Goal: Information Seeking & Learning: Learn about a topic

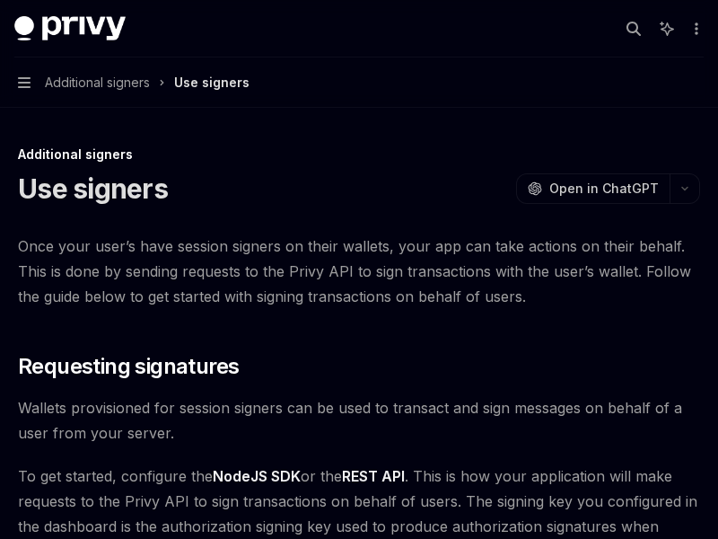
type textarea "*"
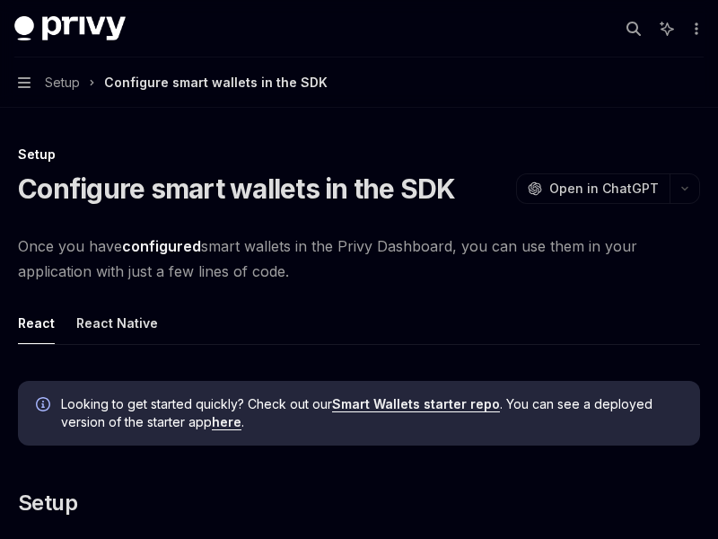
type textarea "*"
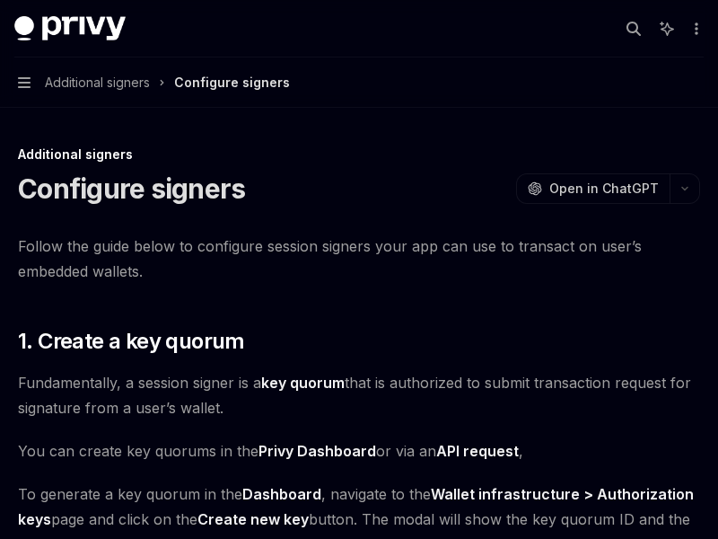
type textarea "*"
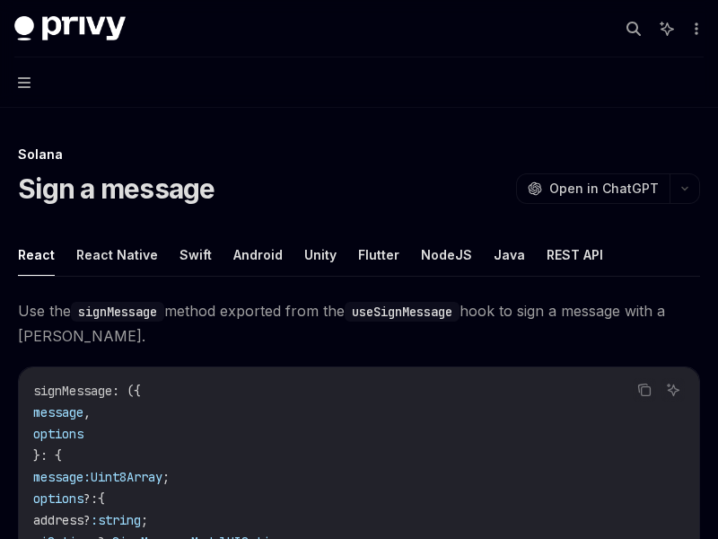
type textarea "*"
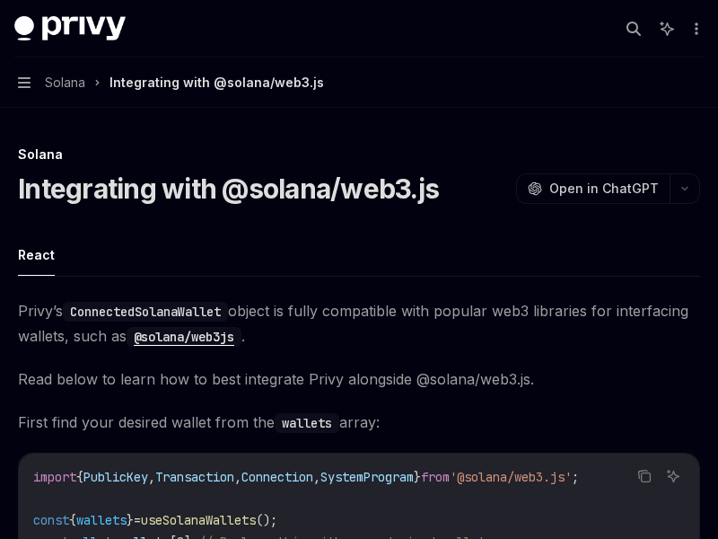
type textarea "*"
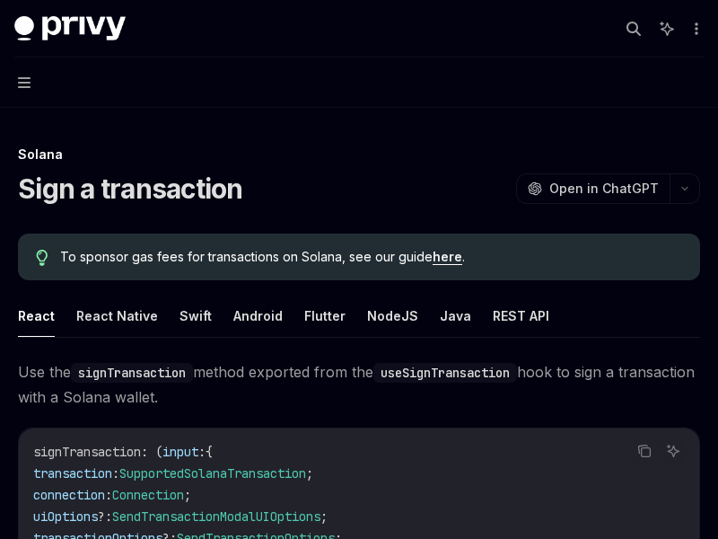
type textarea "*"
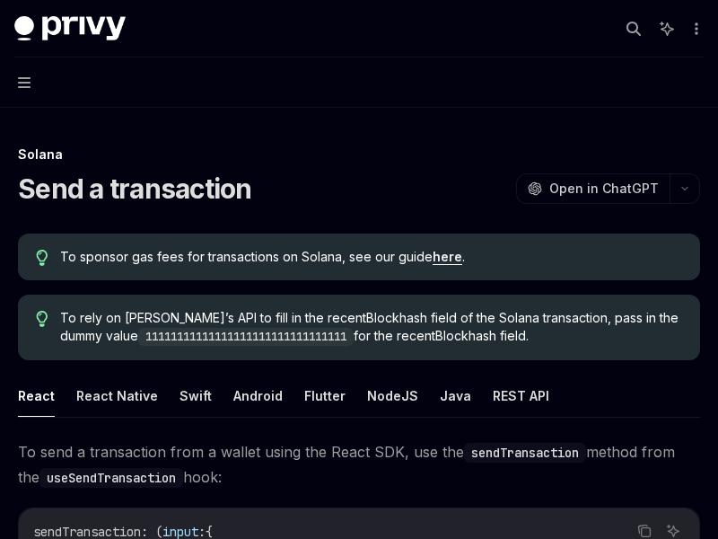
type textarea "*"
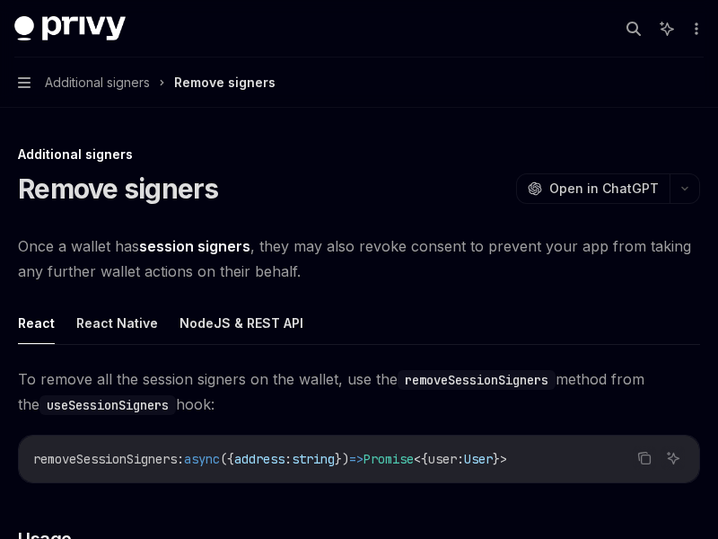
type textarea "*"
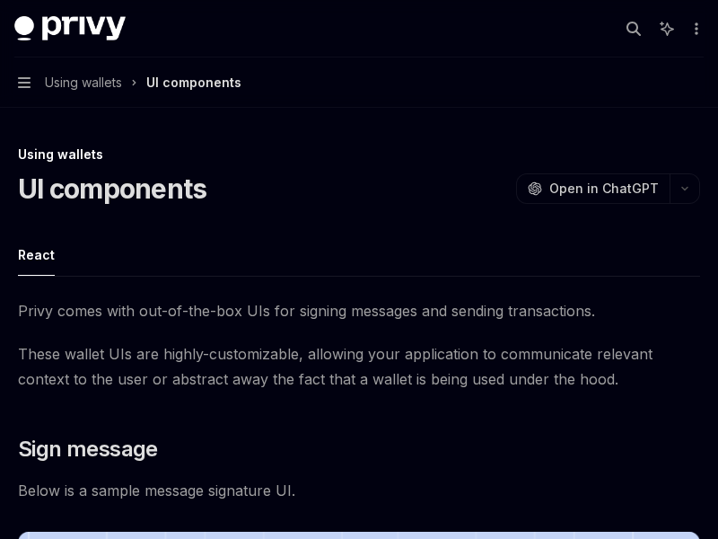
type textarea "*"
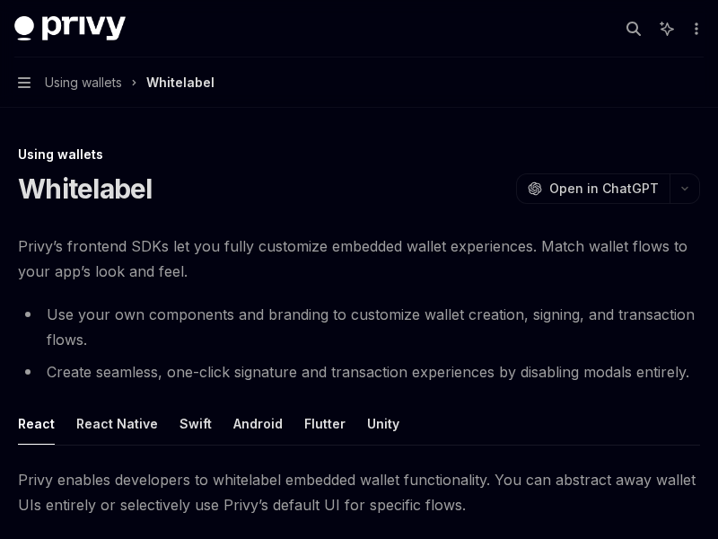
type textarea "*"
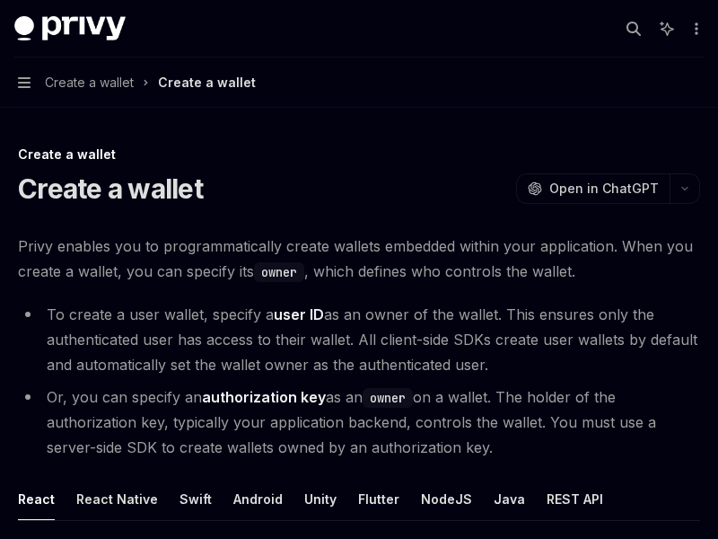
type textarea "*"
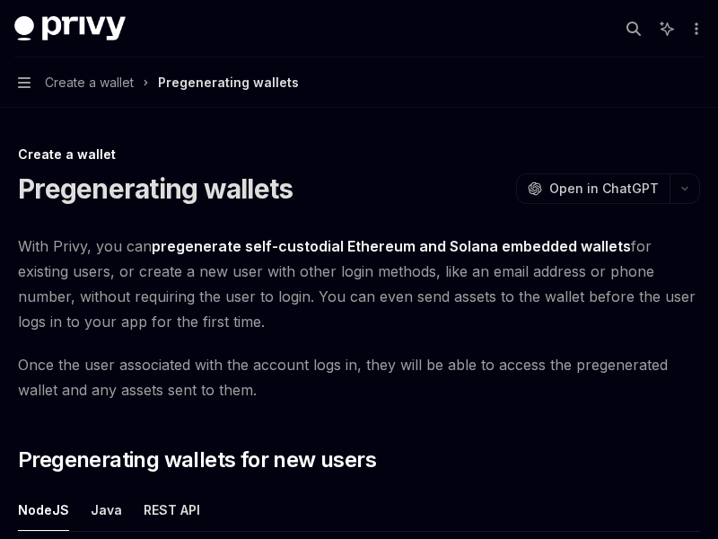
type textarea "*"
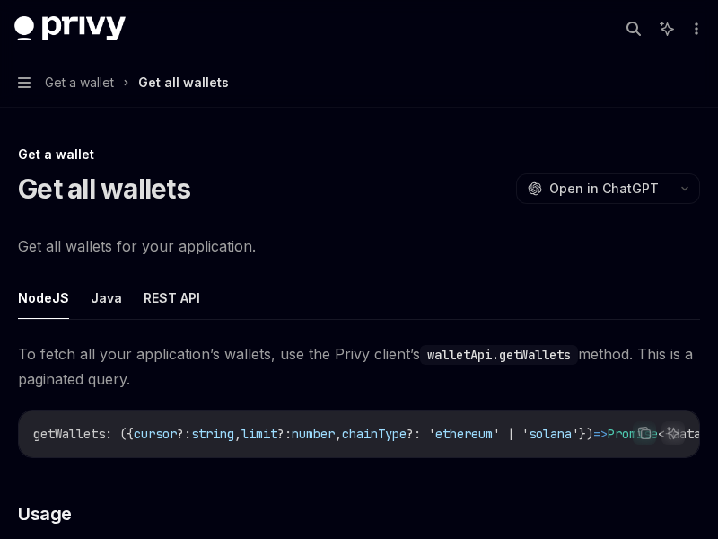
type textarea "*"
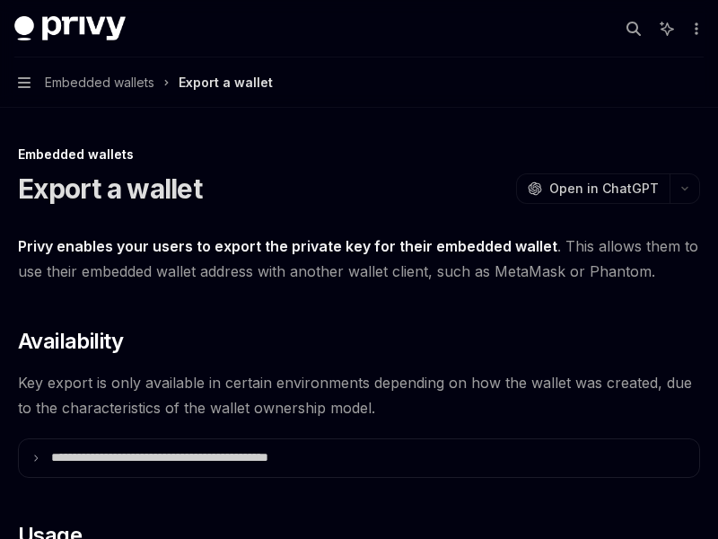
type textarea "*"
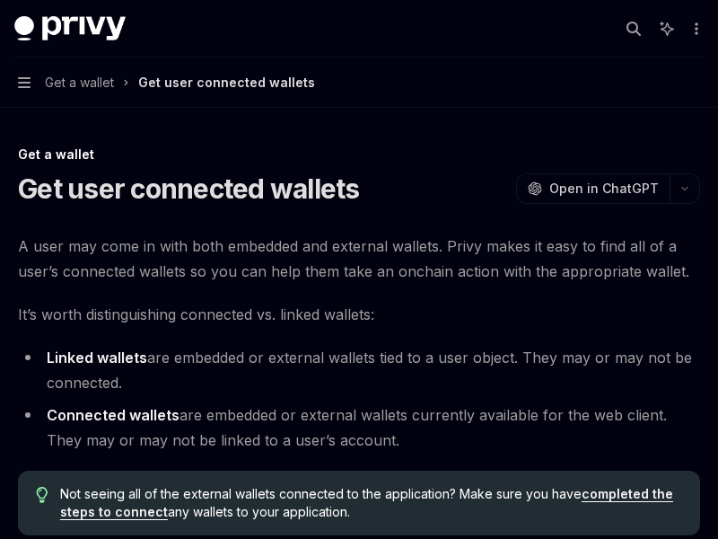
type textarea "*"
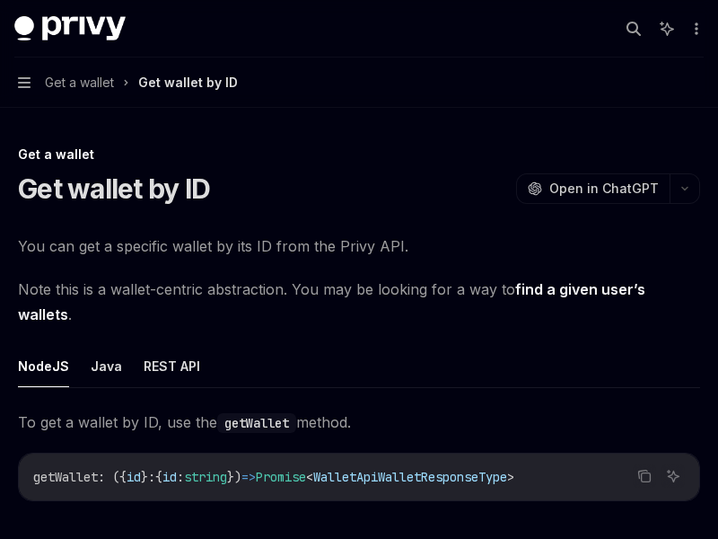
type textarea "*"
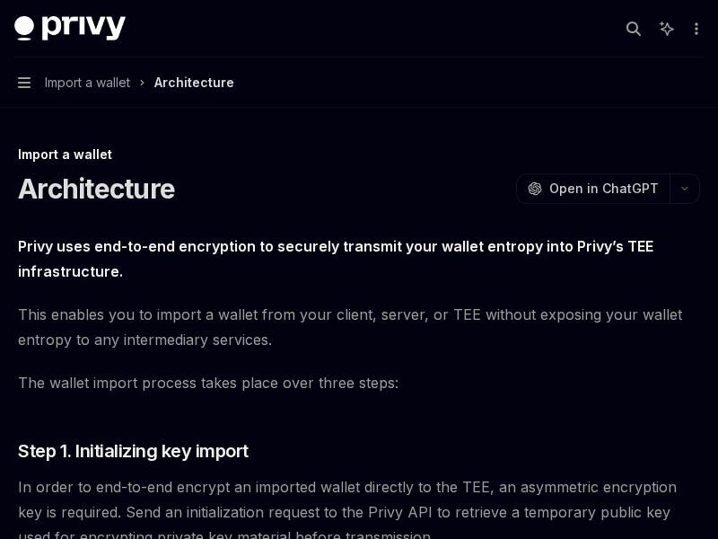
type textarea "*"
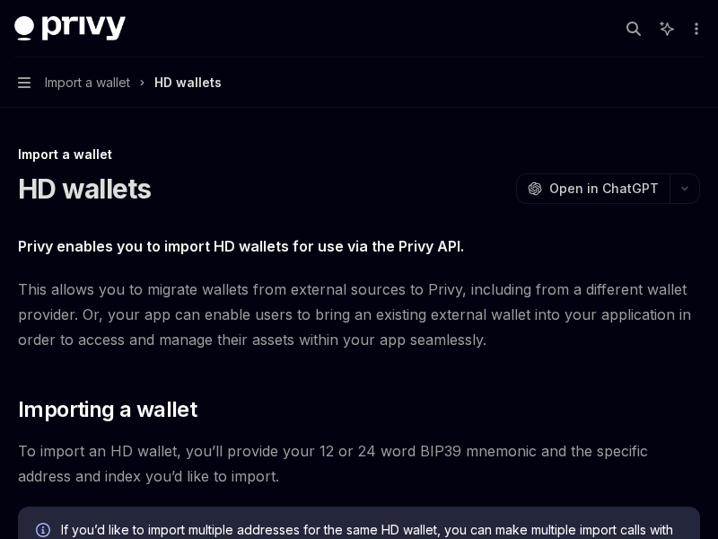
type textarea "*"
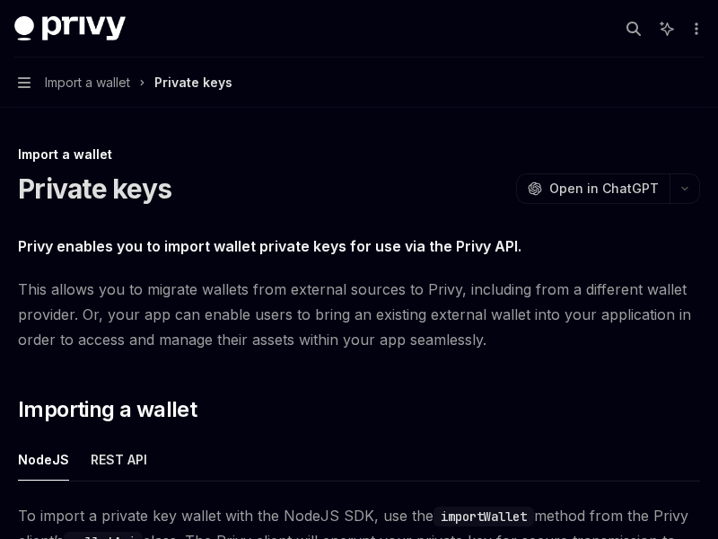
type textarea "*"
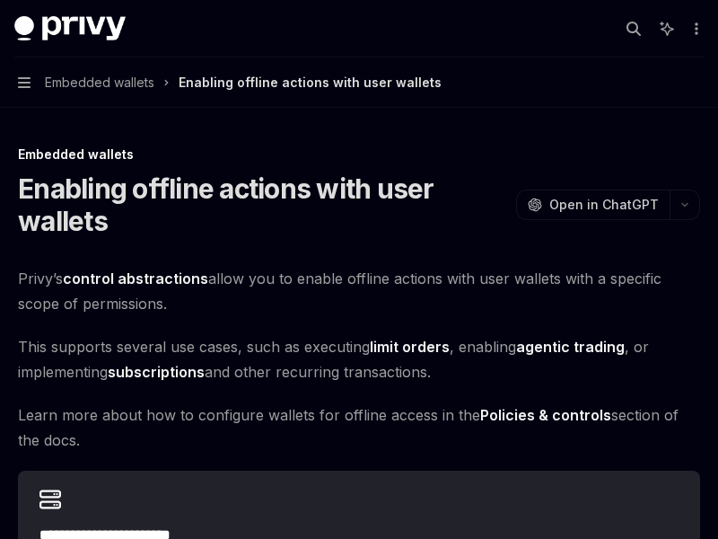
type textarea "*"
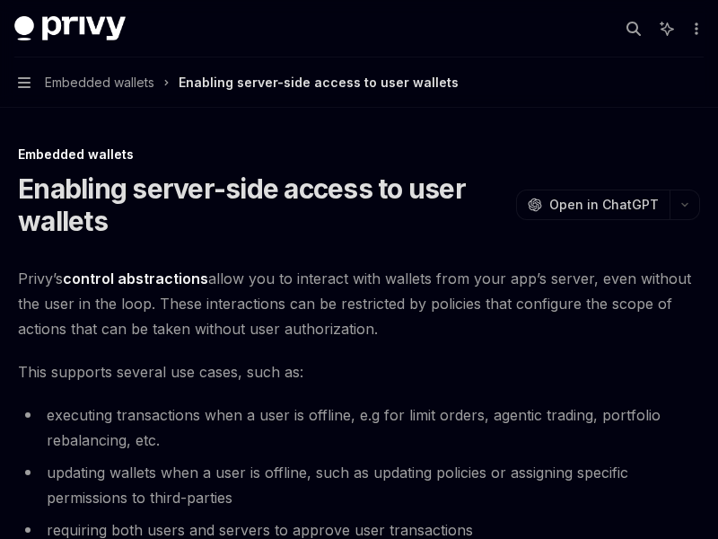
type textarea "*"
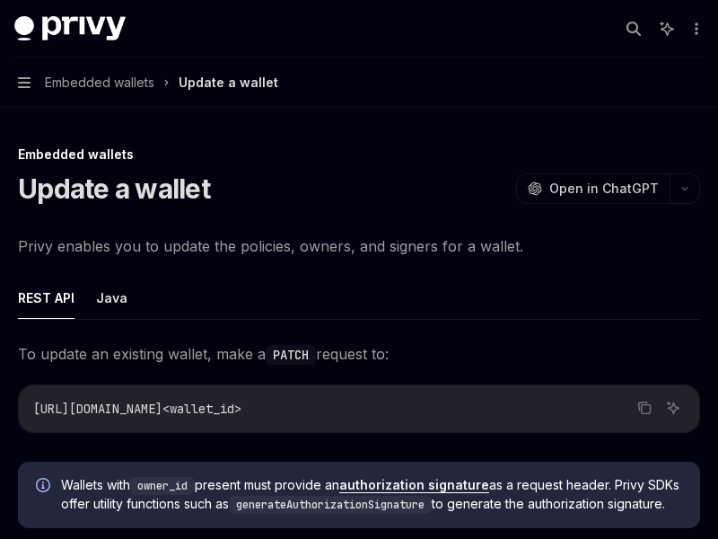
type textarea "*"
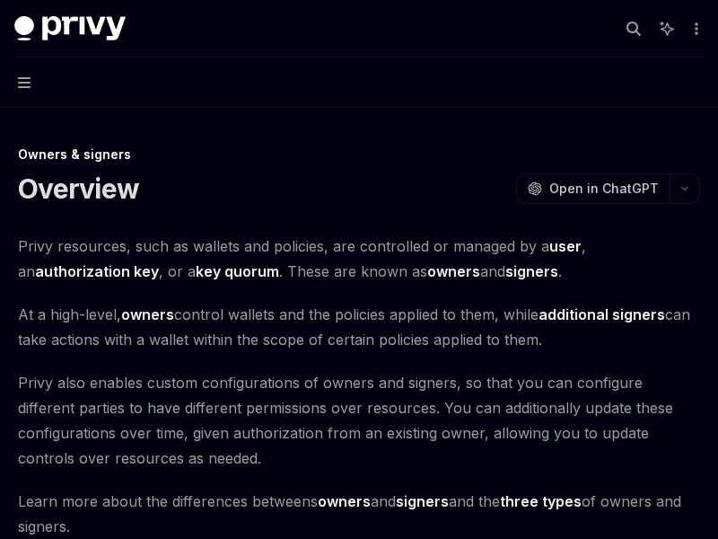
type textarea "*"
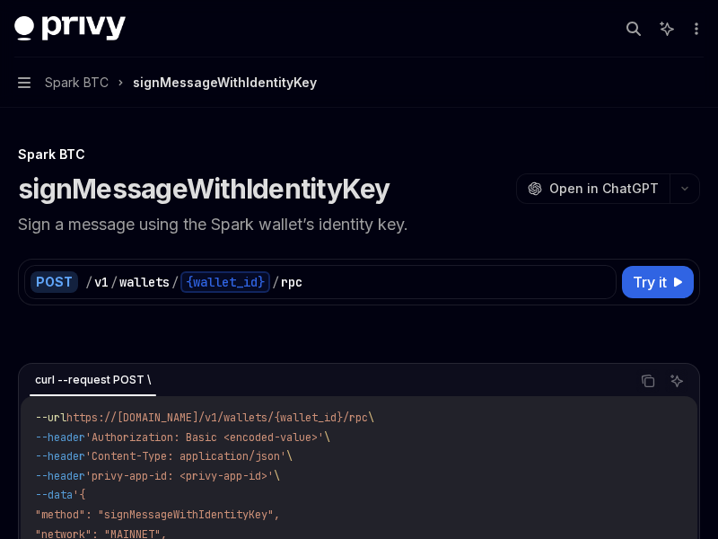
type textarea "*"
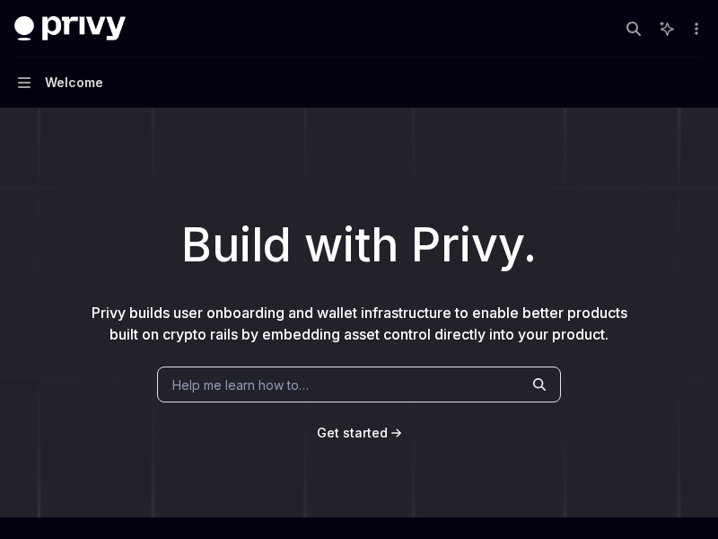
type textarea "*"
